Goal: Information Seeking & Learning: Learn about a topic

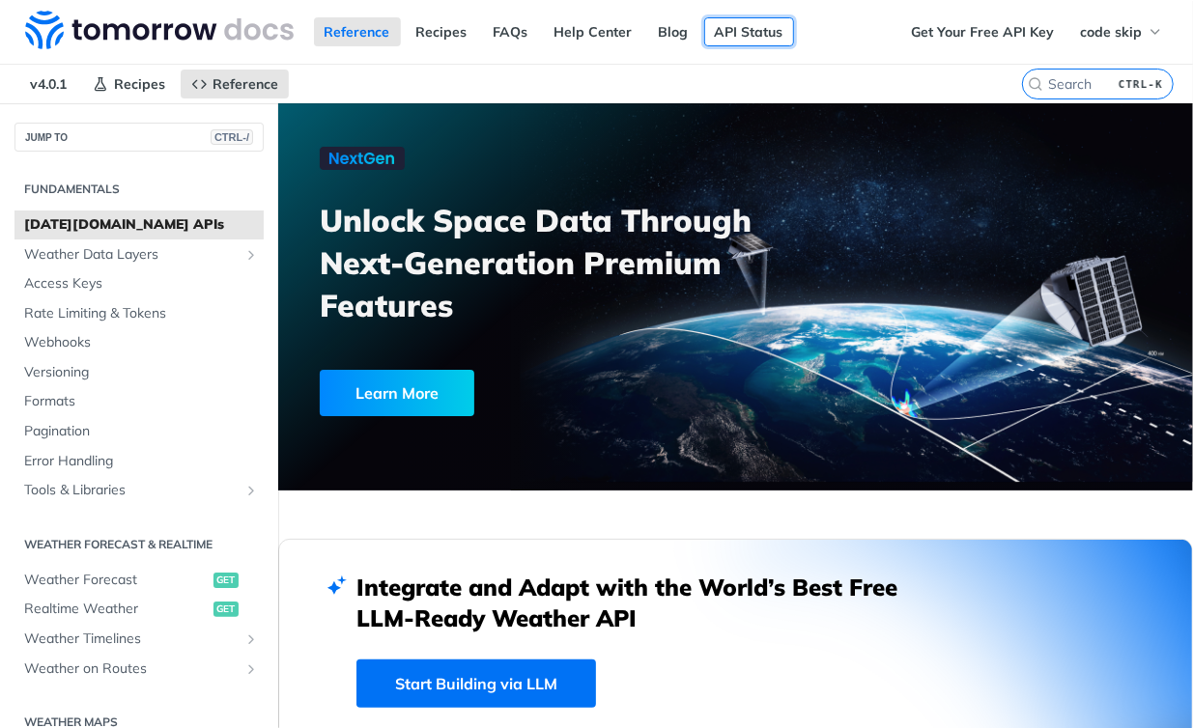
click at [747, 32] on link "API Status" at bounding box center [749, 31] width 90 height 29
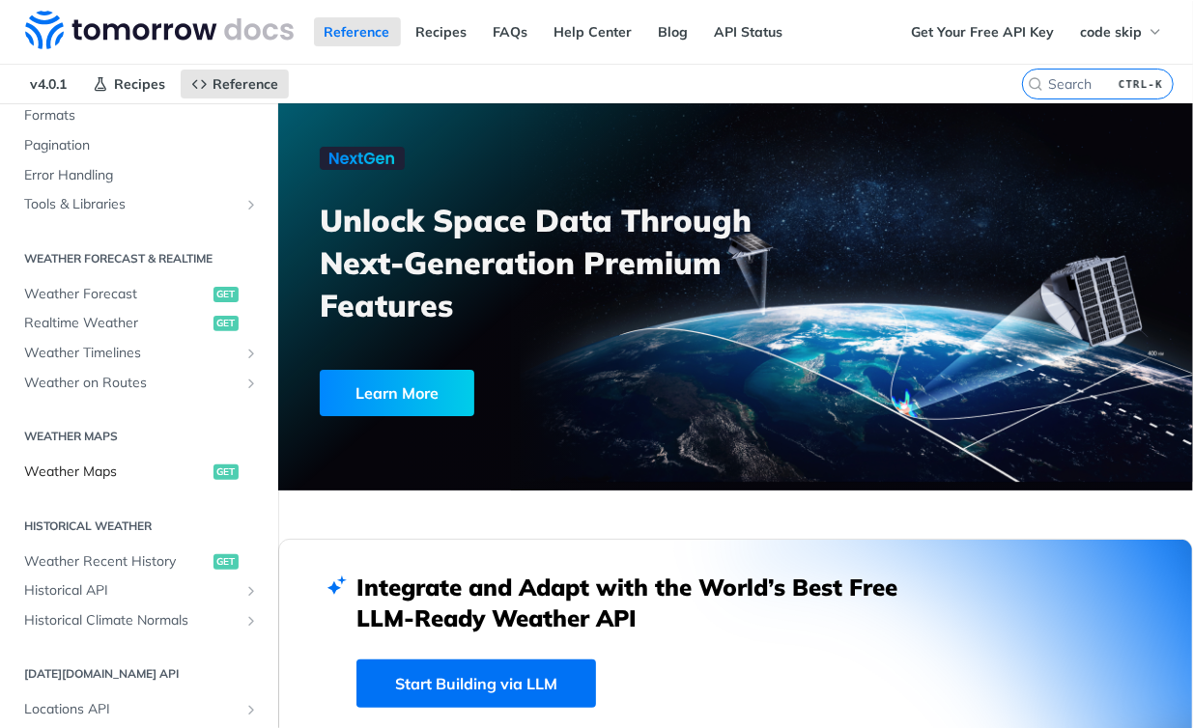
scroll to position [290, 0]
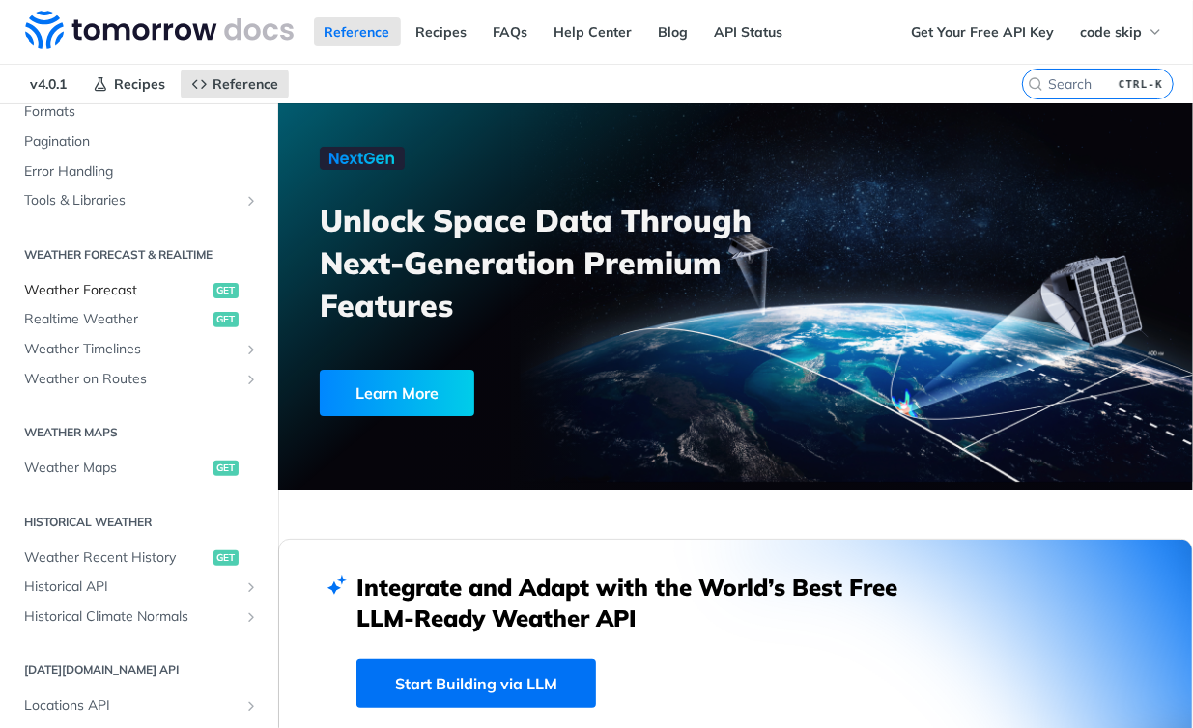
click at [124, 297] on span "Weather Forecast" at bounding box center [116, 290] width 185 height 19
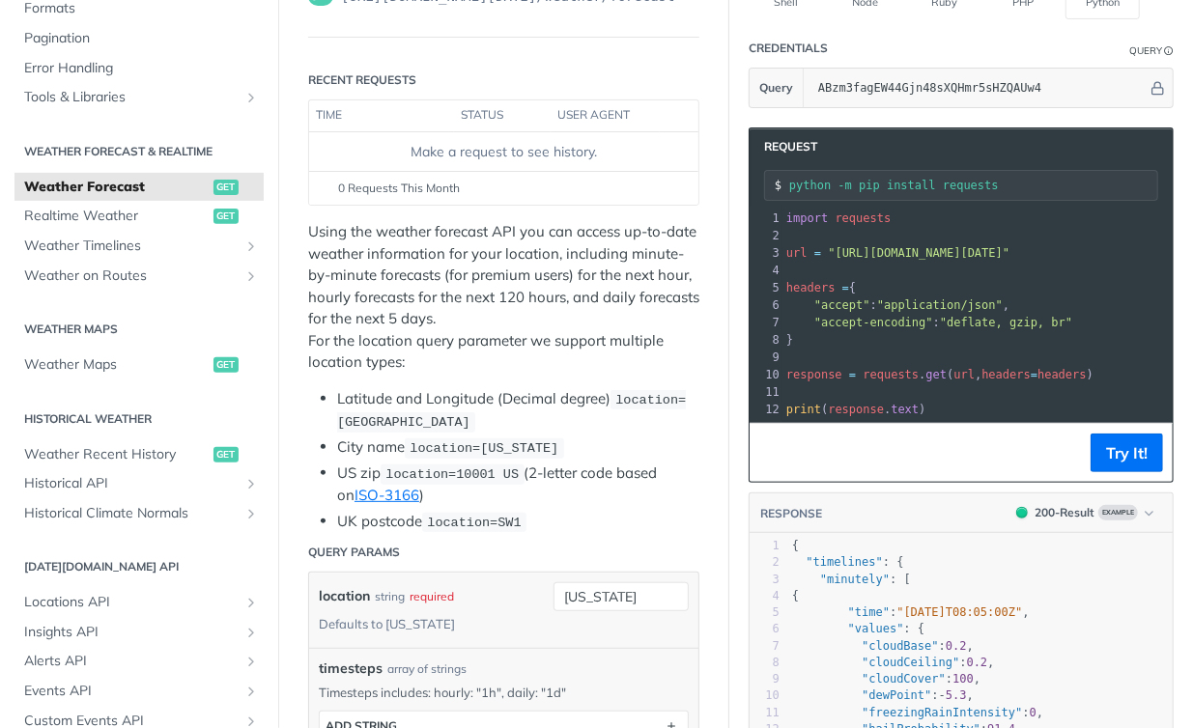
scroll to position [482, 0]
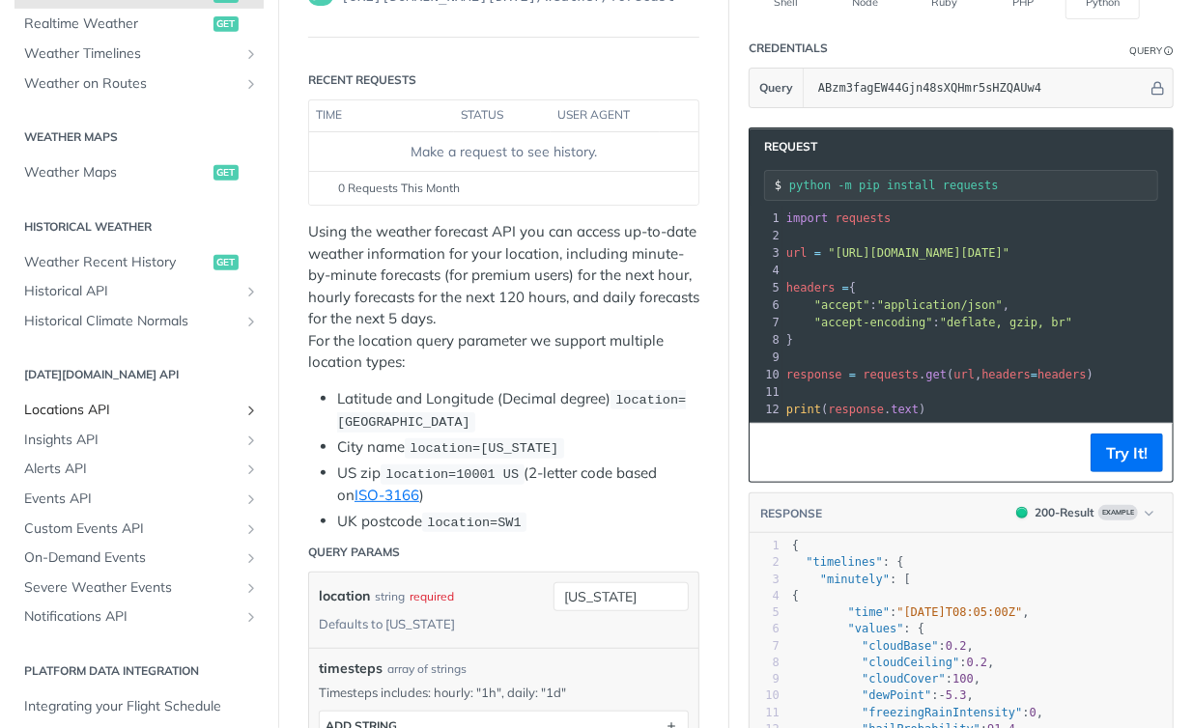
click at [243, 407] on icon "Show subpages for Locations API" at bounding box center [250, 410] width 15 height 15
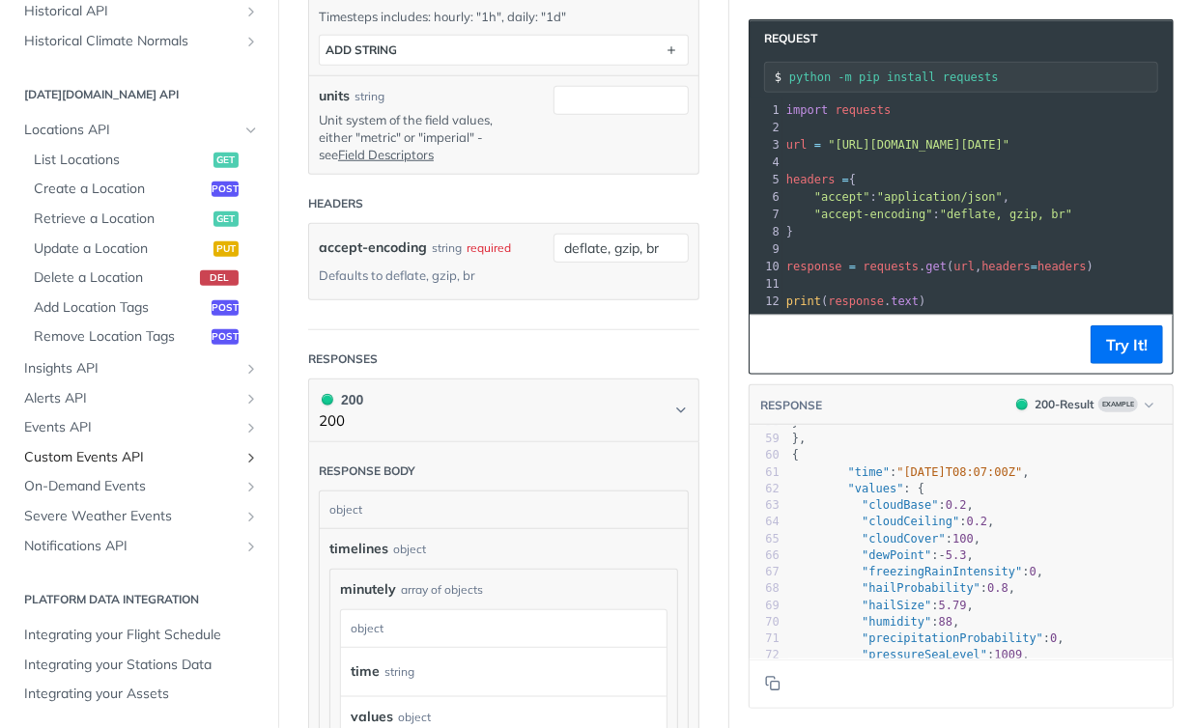
scroll to position [0, 0]
